Goal: Find specific page/section: Find specific page/section

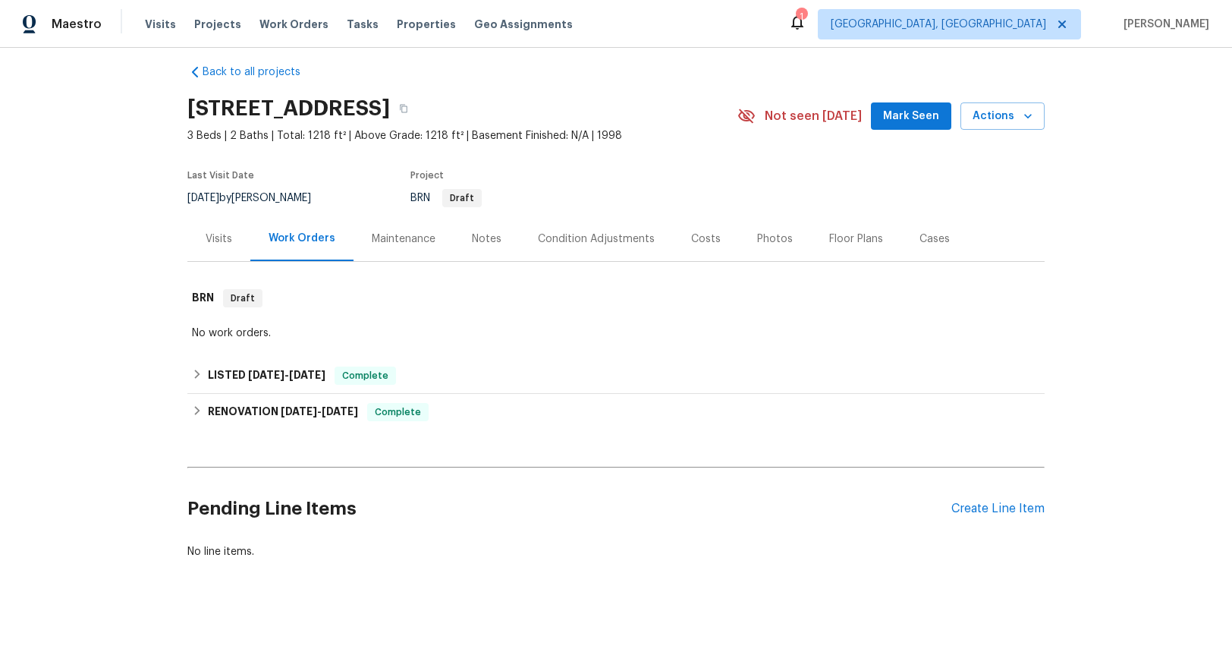
scroll to position [36, 0]
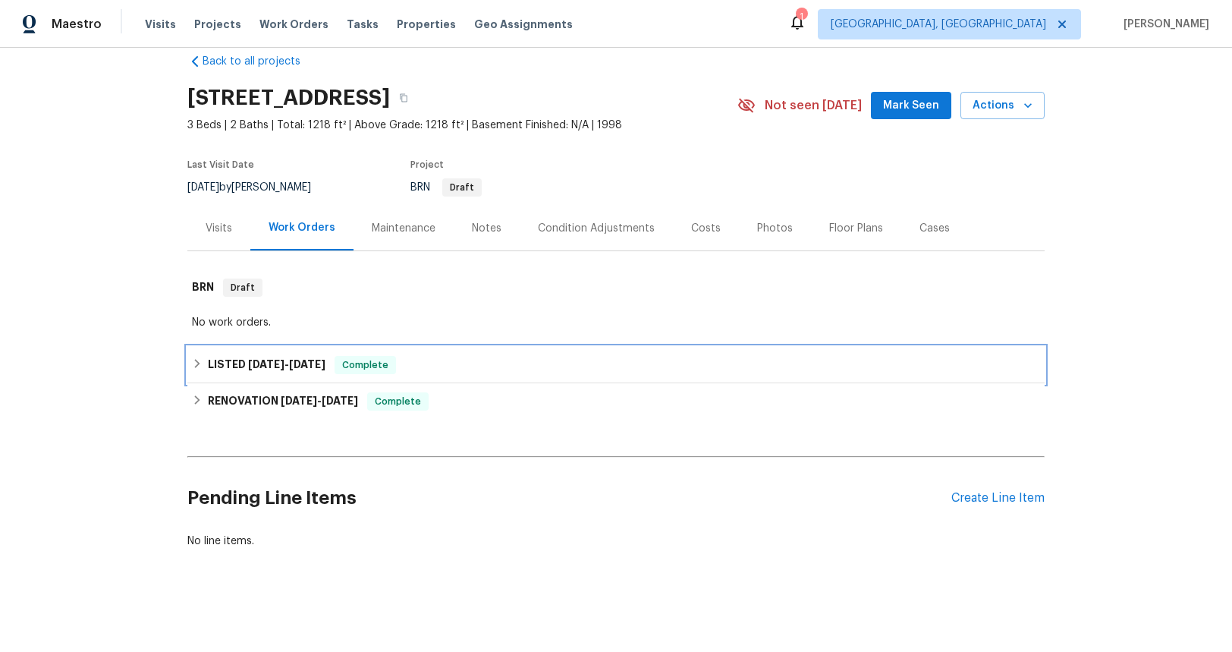
click at [290, 359] on span "[DATE]" at bounding box center [307, 364] width 36 height 11
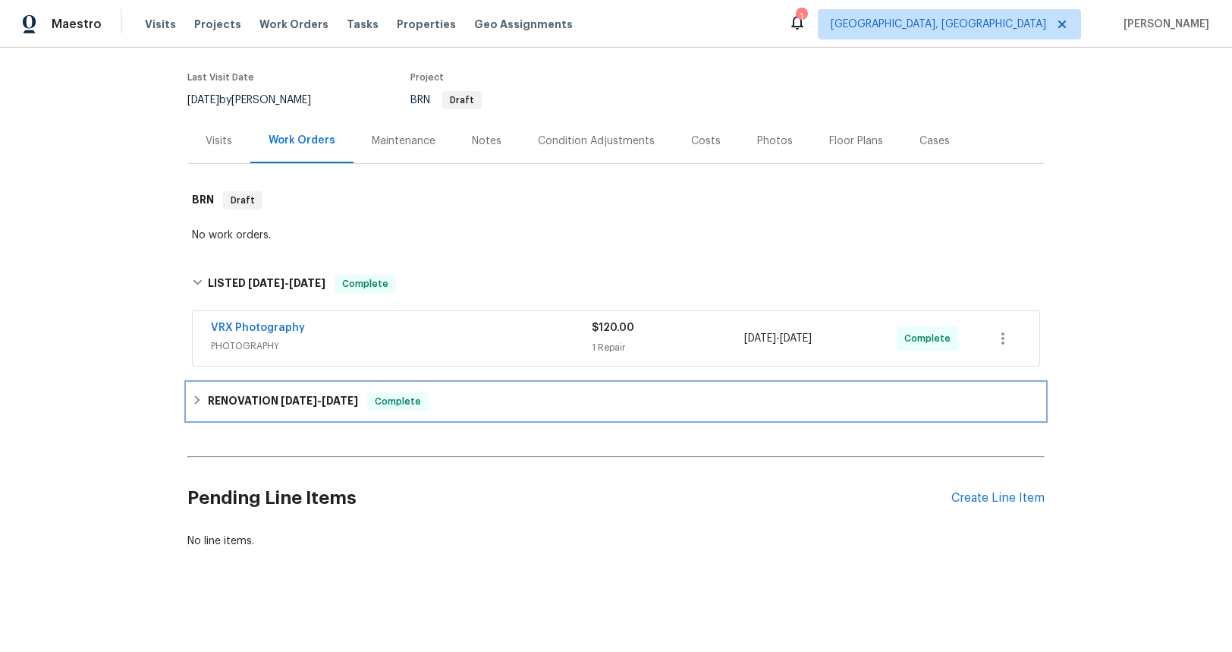
click at [298, 395] on span "[DATE]" at bounding box center [299, 400] width 36 height 11
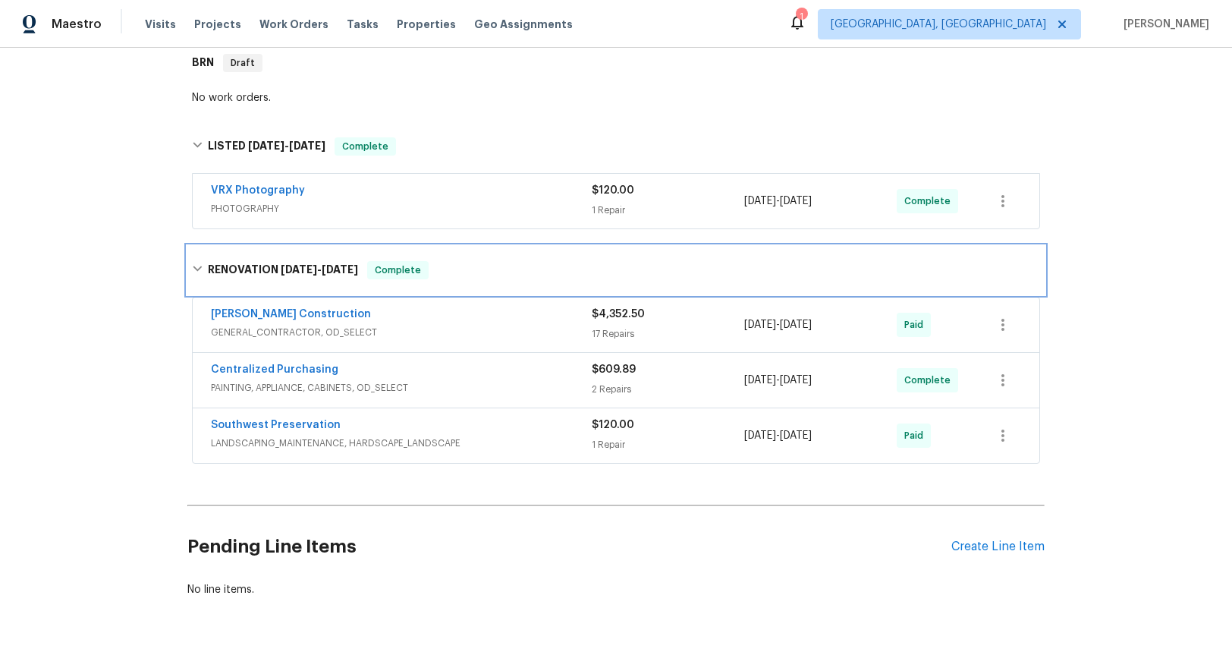
scroll to position [251, 0]
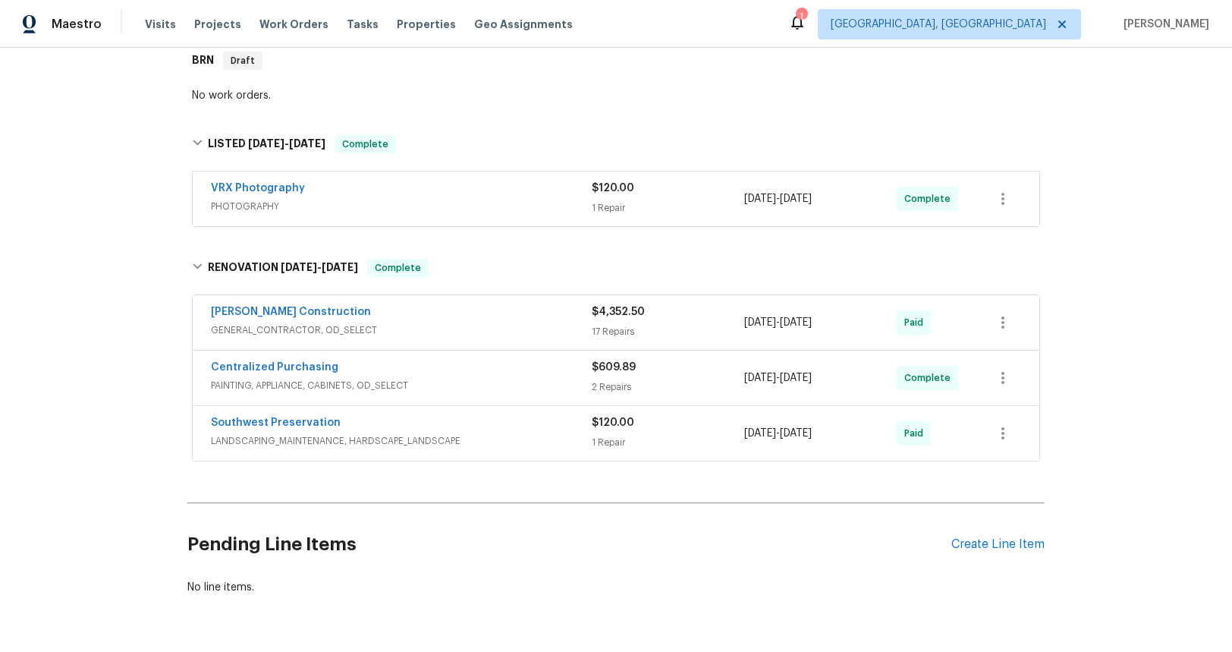
click at [319, 329] on span "GENERAL_CONTRACTOR, OD_SELECT" at bounding box center [401, 329] width 381 height 15
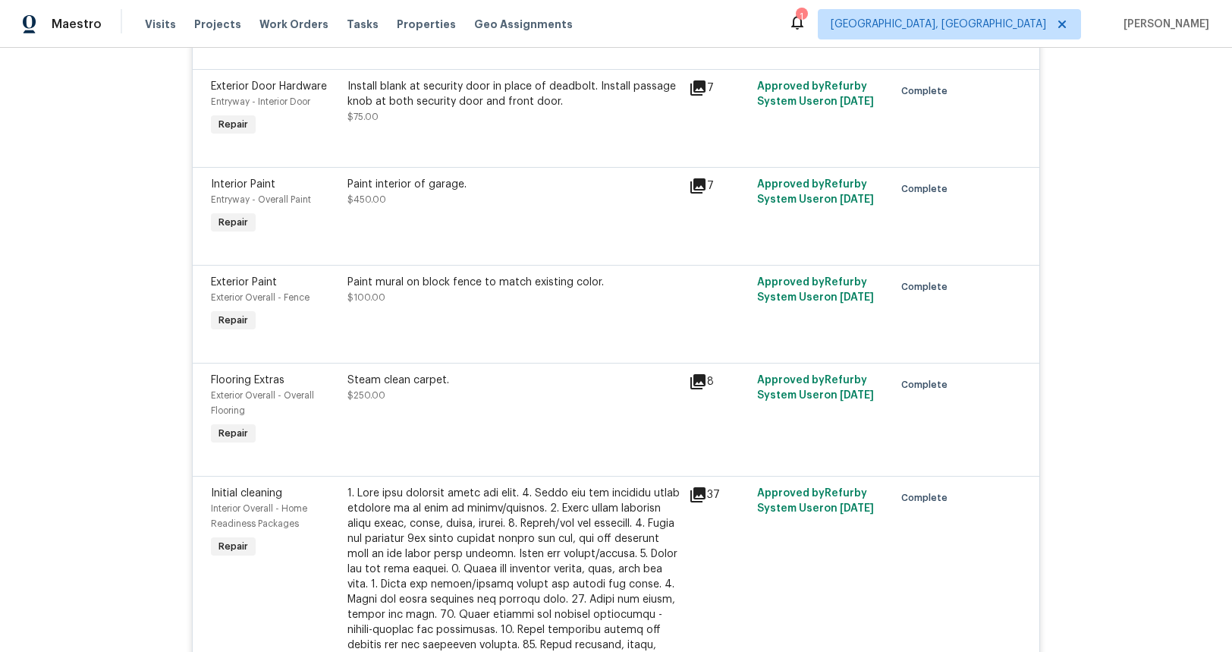
scroll to position [0, 0]
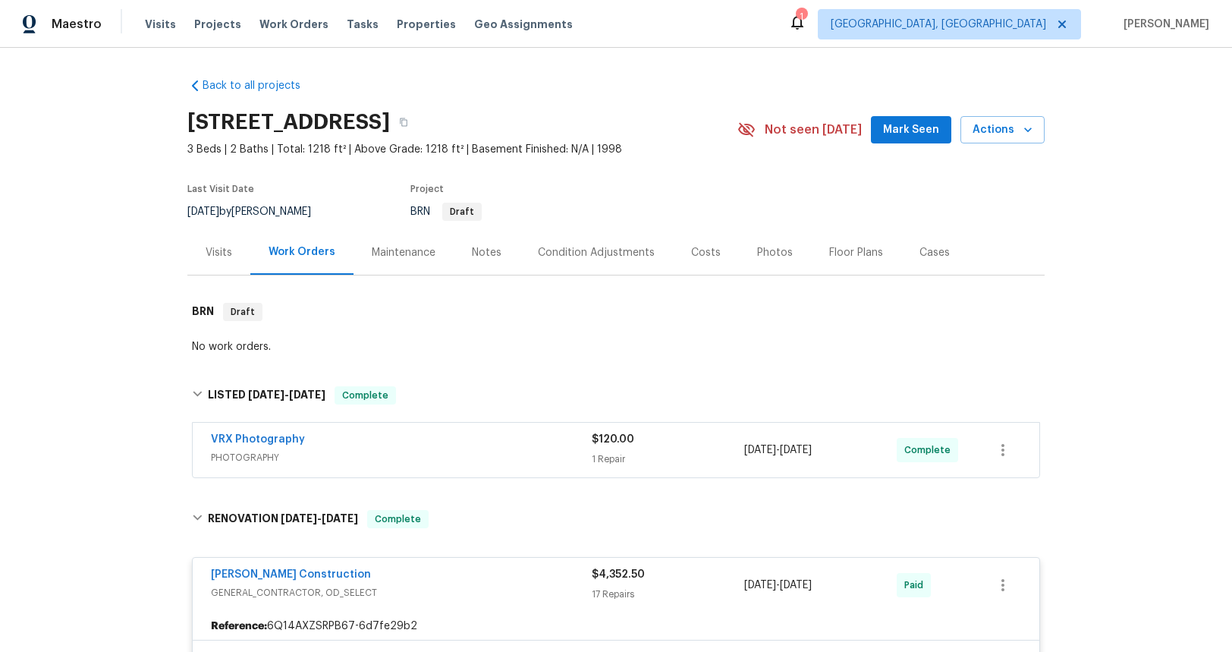
click at [219, 250] on div "Visits" at bounding box center [219, 252] width 27 height 15
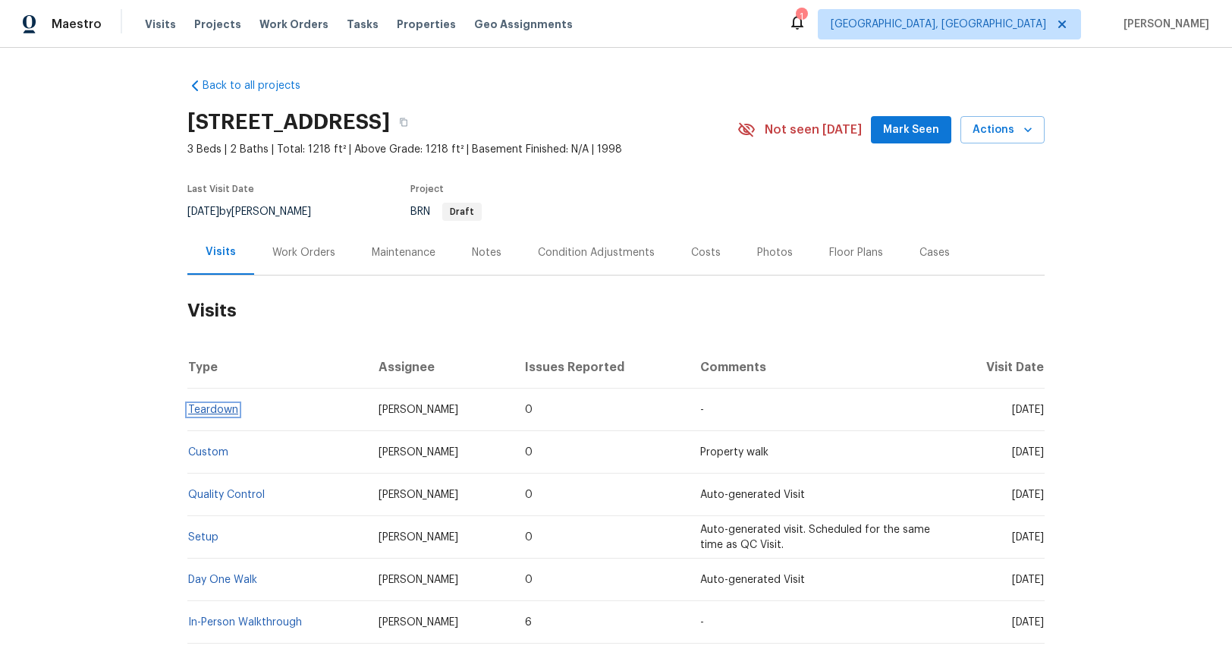
click at [207, 411] on link "Teardown" at bounding box center [213, 409] width 50 height 11
click at [391, 250] on div "Maintenance" at bounding box center [404, 252] width 64 height 15
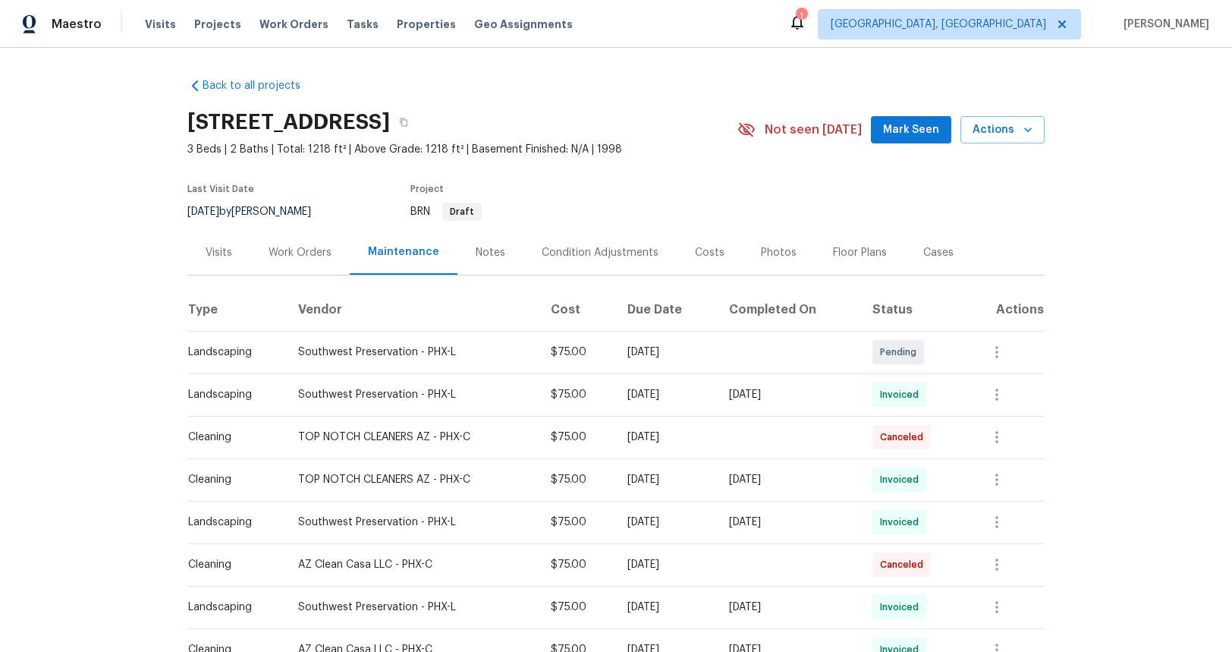
click at [284, 250] on div "Work Orders" at bounding box center [300, 252] width 63 height 15
